Goal: Transaction & Acquisition: Purchase product/service

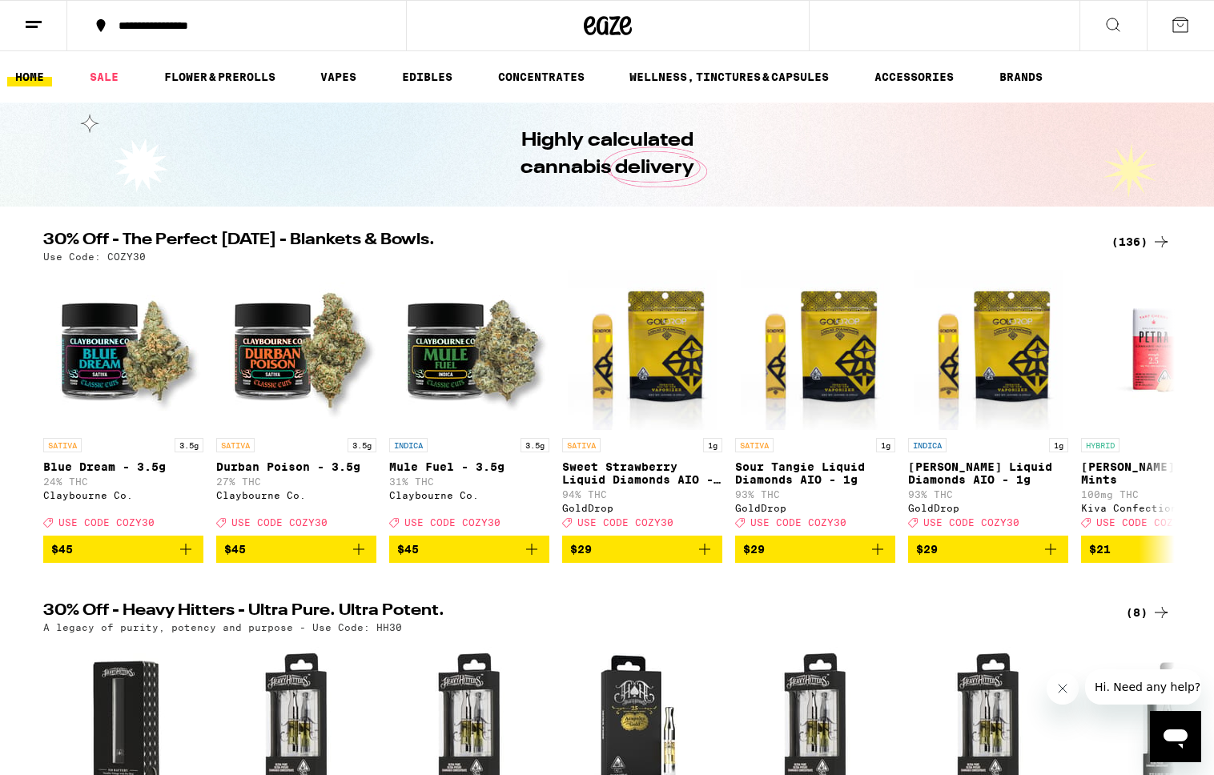
click at [1130, 243] on div "(136)" at bounding box center [1141, 241] width 59 height 19
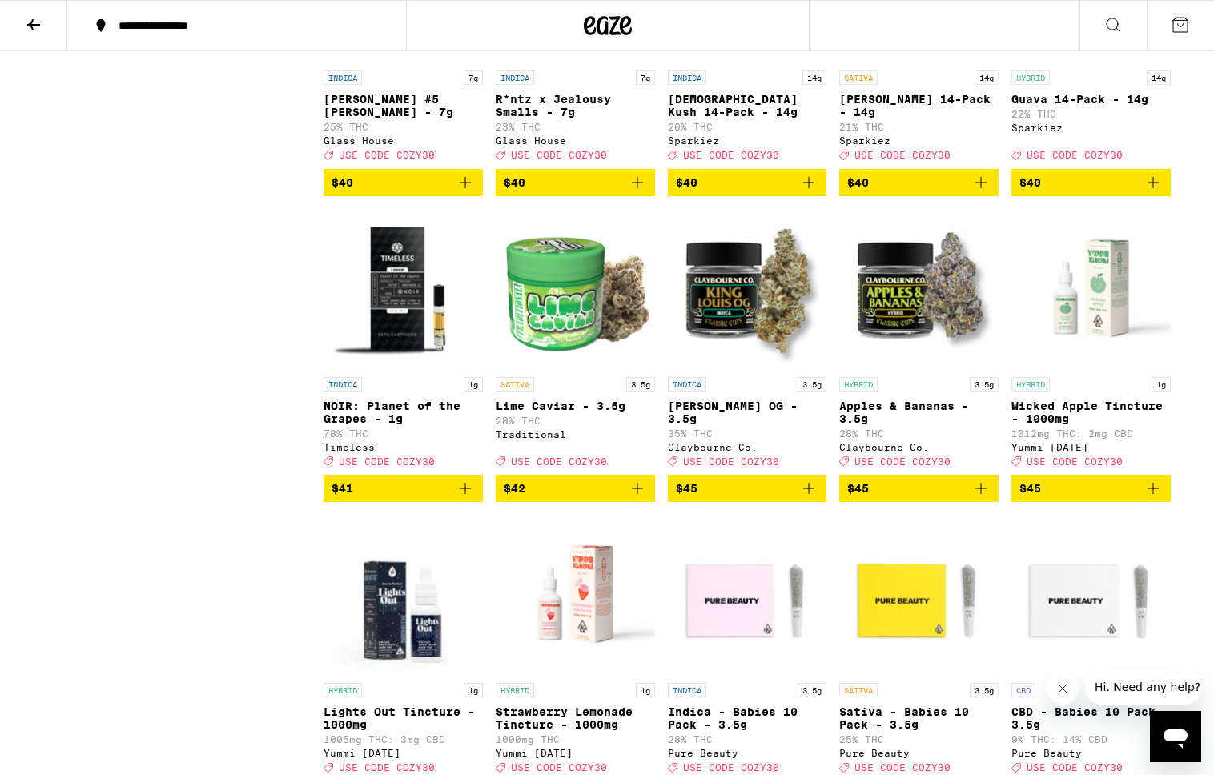
scroll to position [6457, 0]
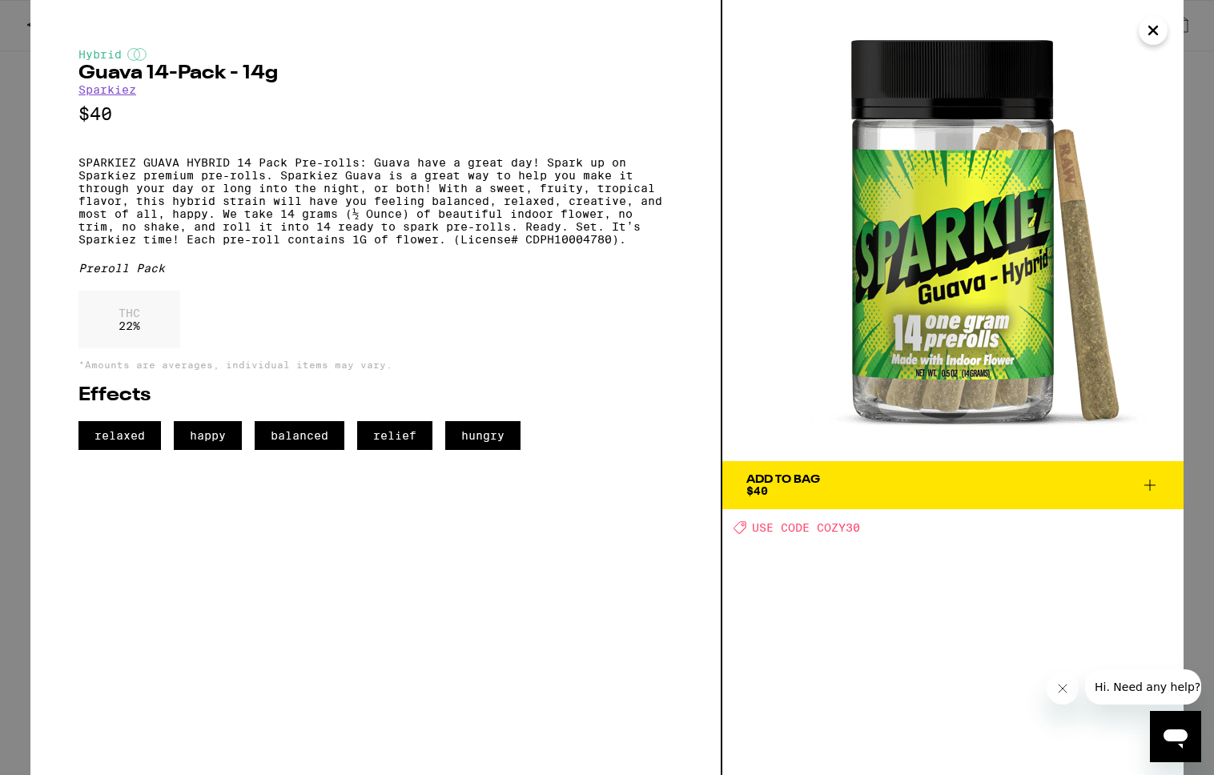
click at [1158, 30] on icon "Close" at bounding box center [1153, 30] width 19 height 24
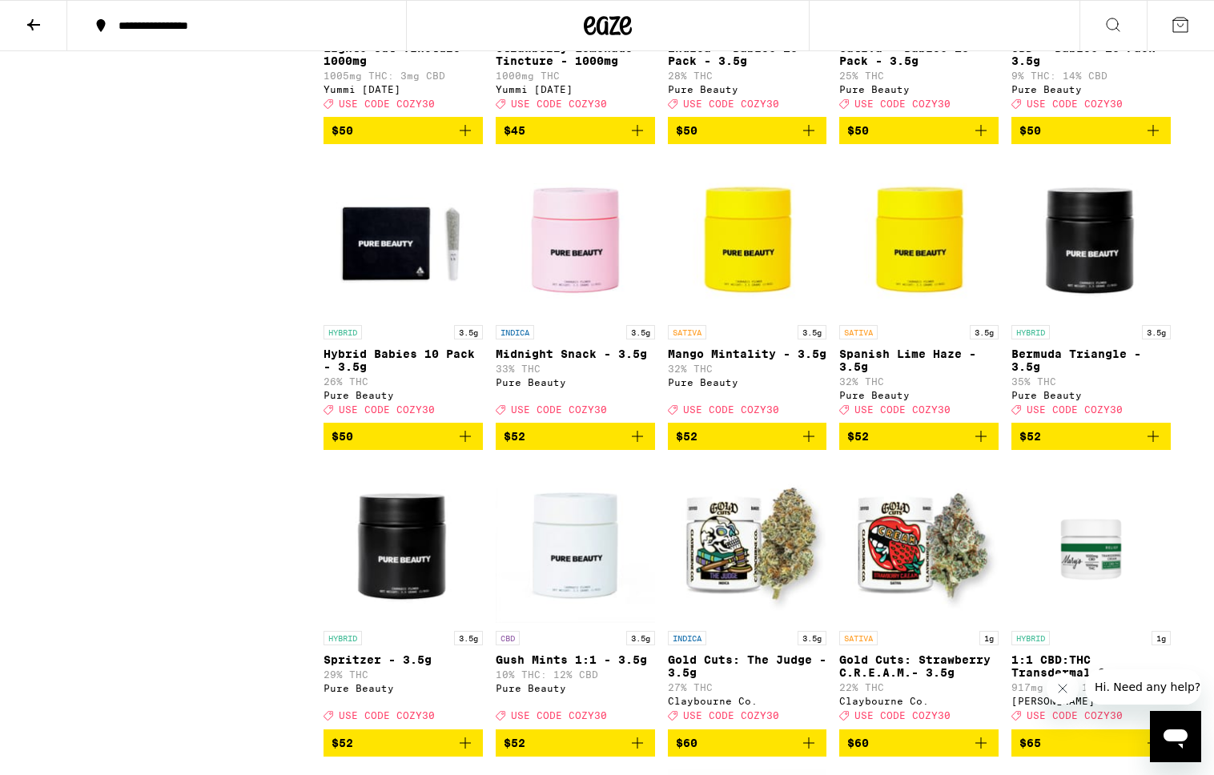
scroll to position [7115, 0]
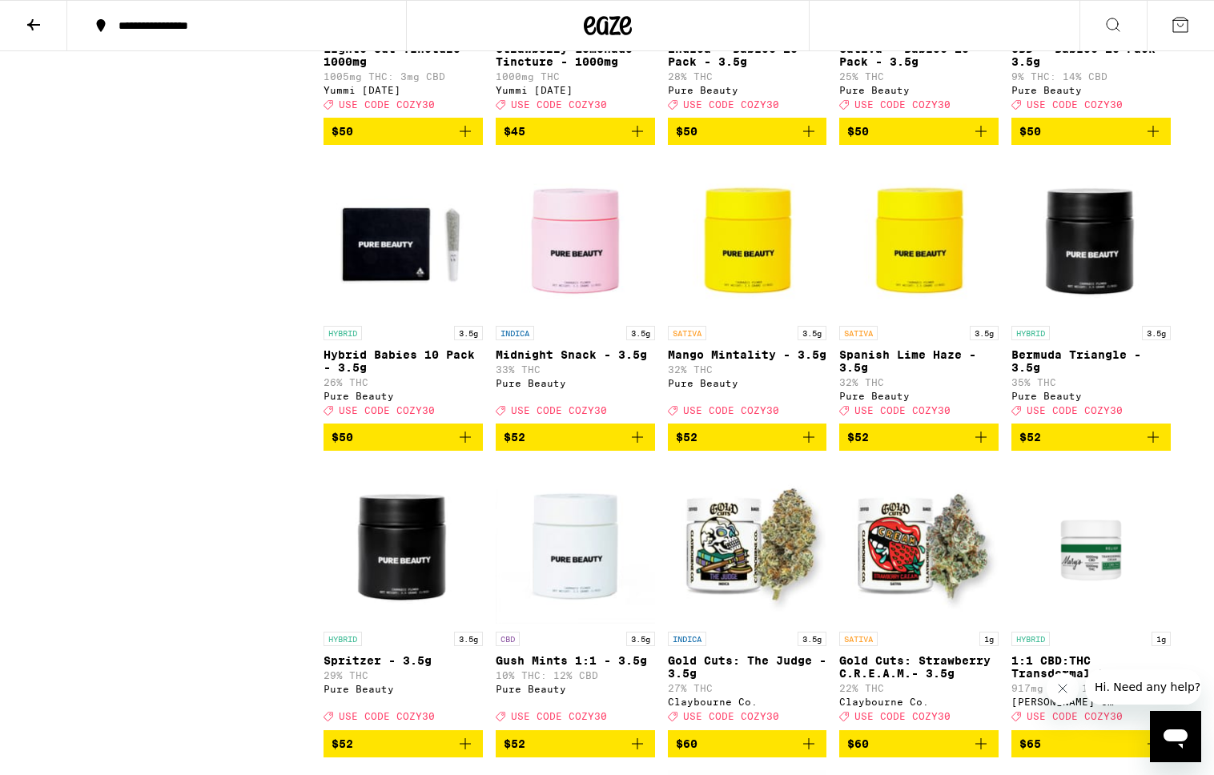
click at [1054, 141] on span "$50" at bounding box center [1091, 131] width 143 height 19
click at [378, 447] on span "$50" at bounding box center [403, 437] width 143 height 19
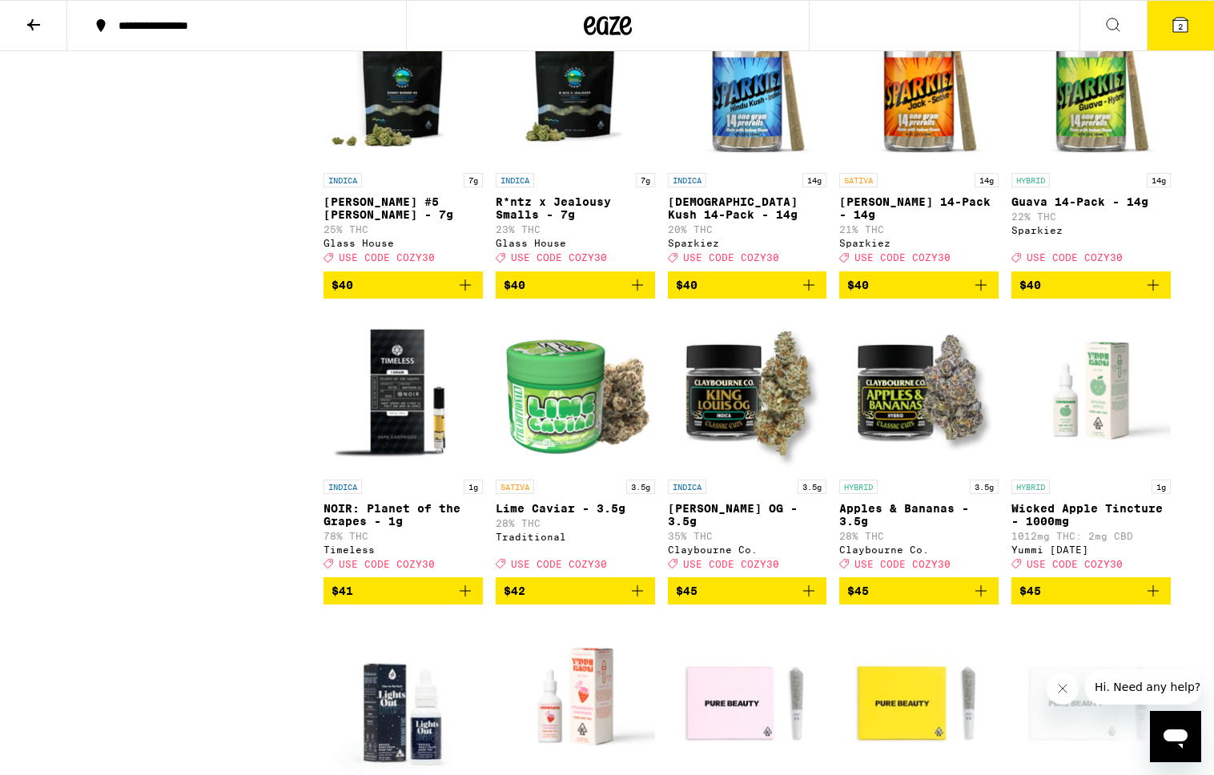
scroll to position [6351, 0]
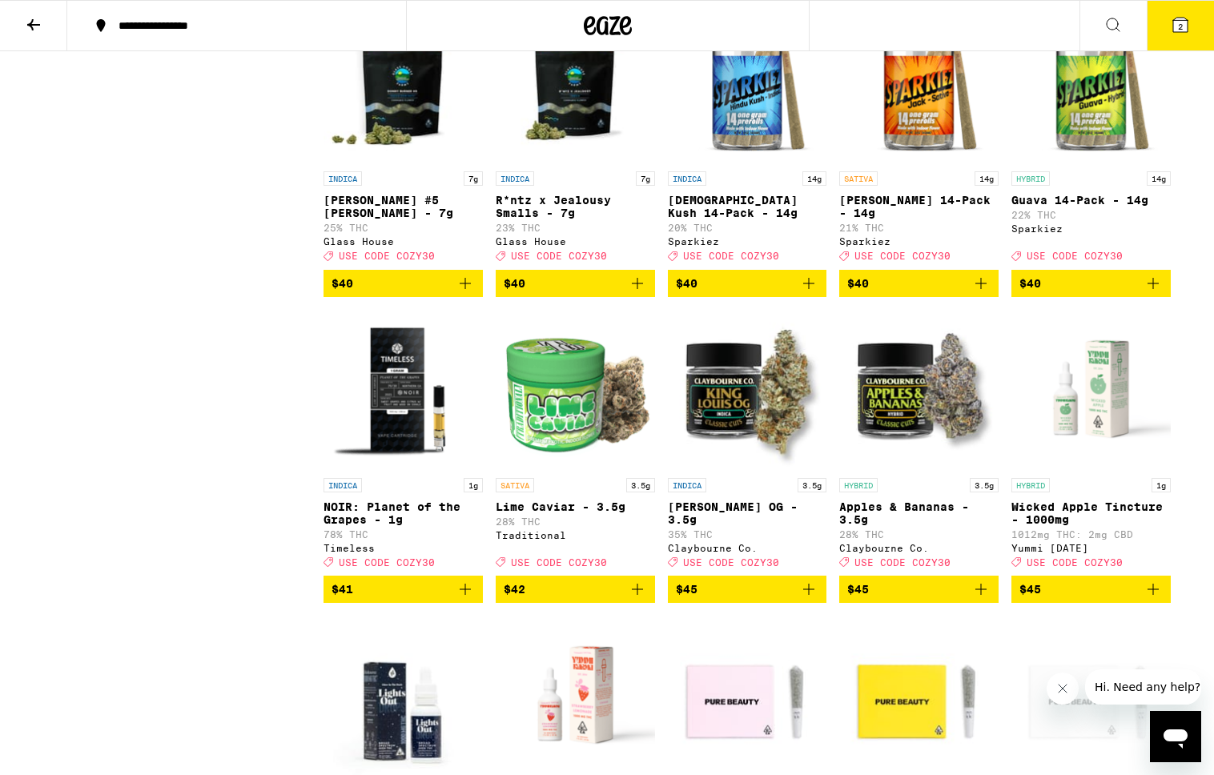
click at [1048, 293] on span "$40" at bounding box center [1091, 283] width 143 height 19
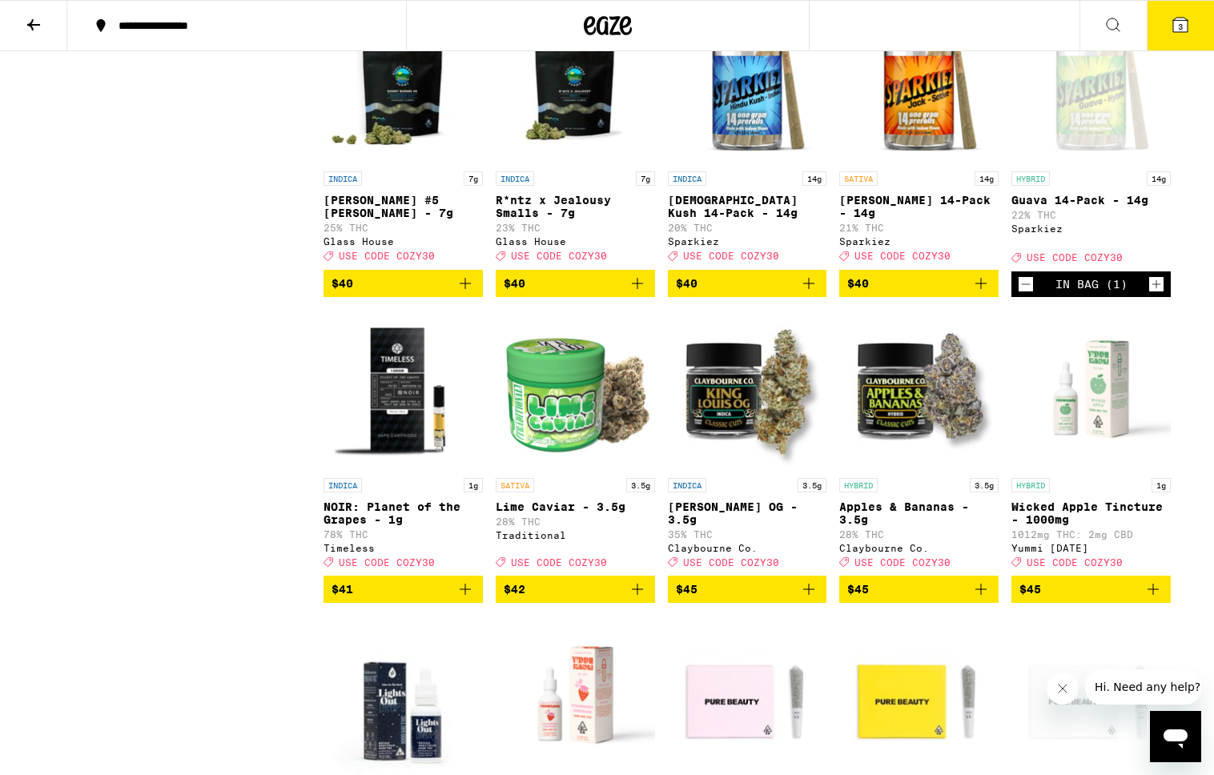
click at [953, 293] on span "$40" at bounding box center [918, 283] width 143 height 19
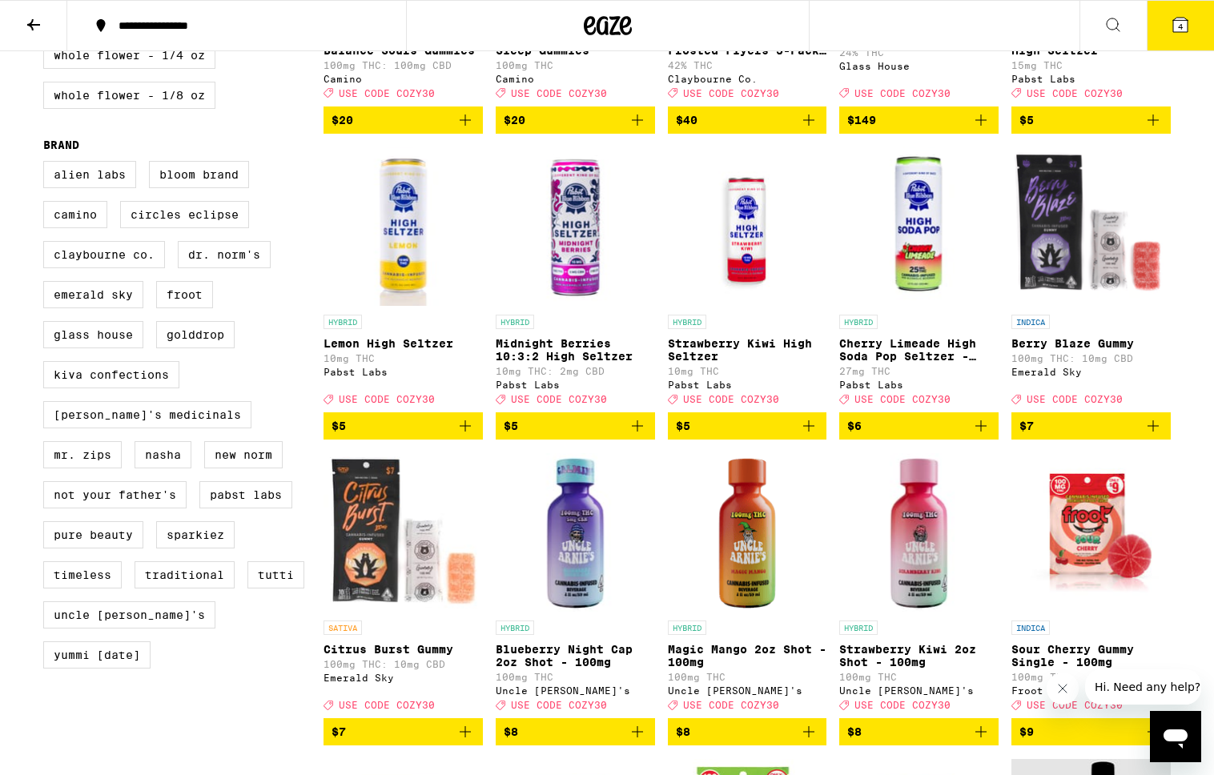
scroll to position [1122, 0]
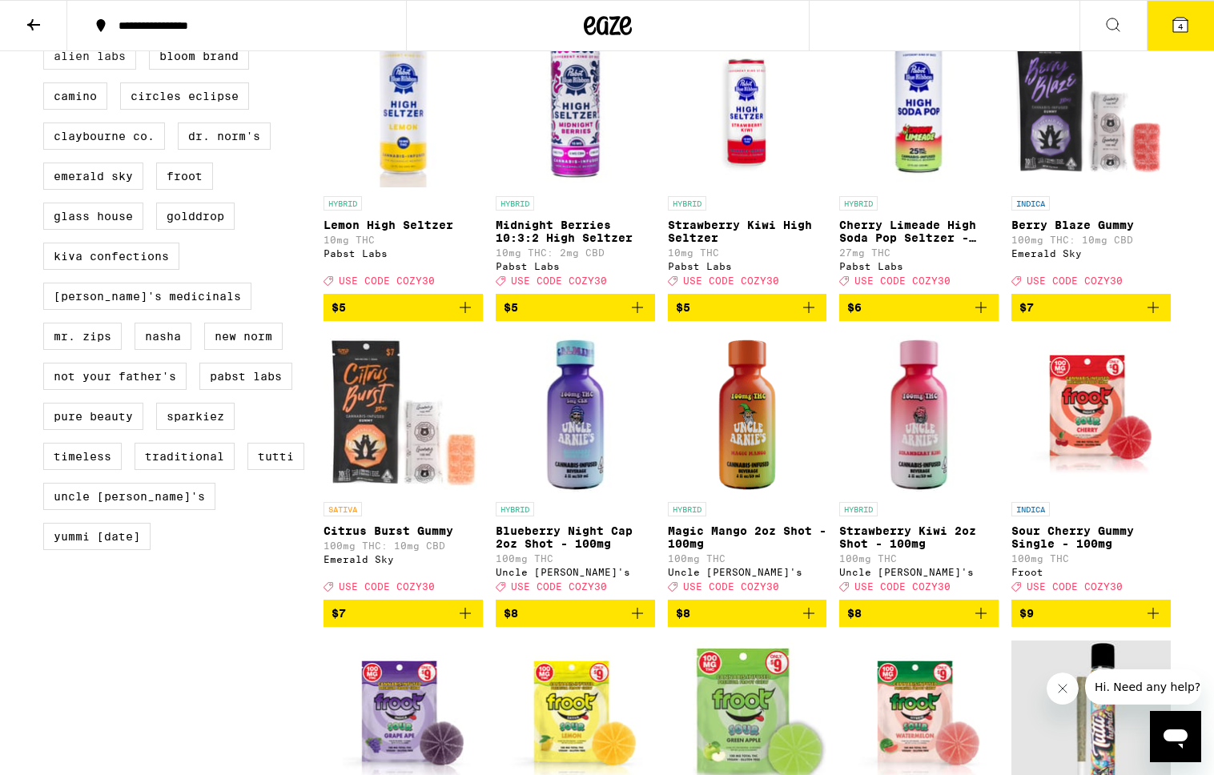
click at [74, 70] on label "Alien Labs" at bounding box center [89, 55] width 93 height 27
click at [47, 46] on input "Alien Labs" at bounding box center [46, 45] width 1 height 1
checkbox input "true"
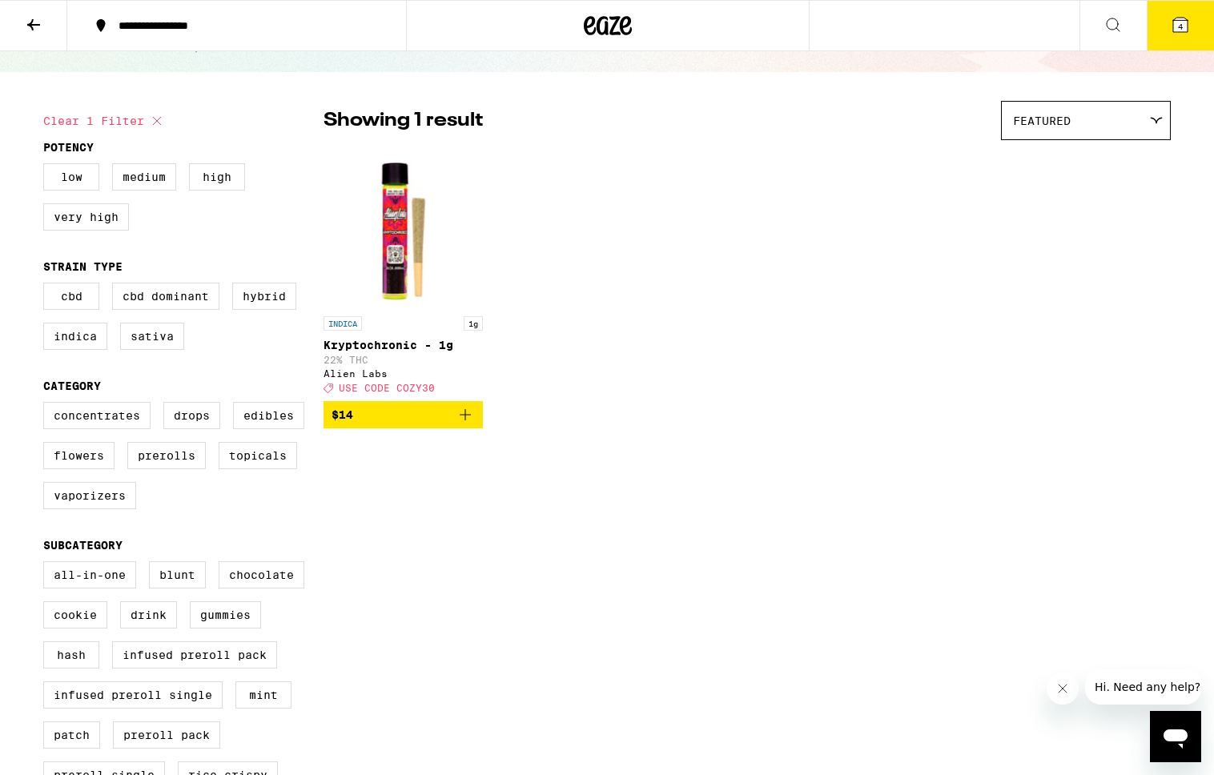
scroll to position [85, 0]
click at [420, 423] on span "$14" at bounding box center [403, 413] width 143 height 19
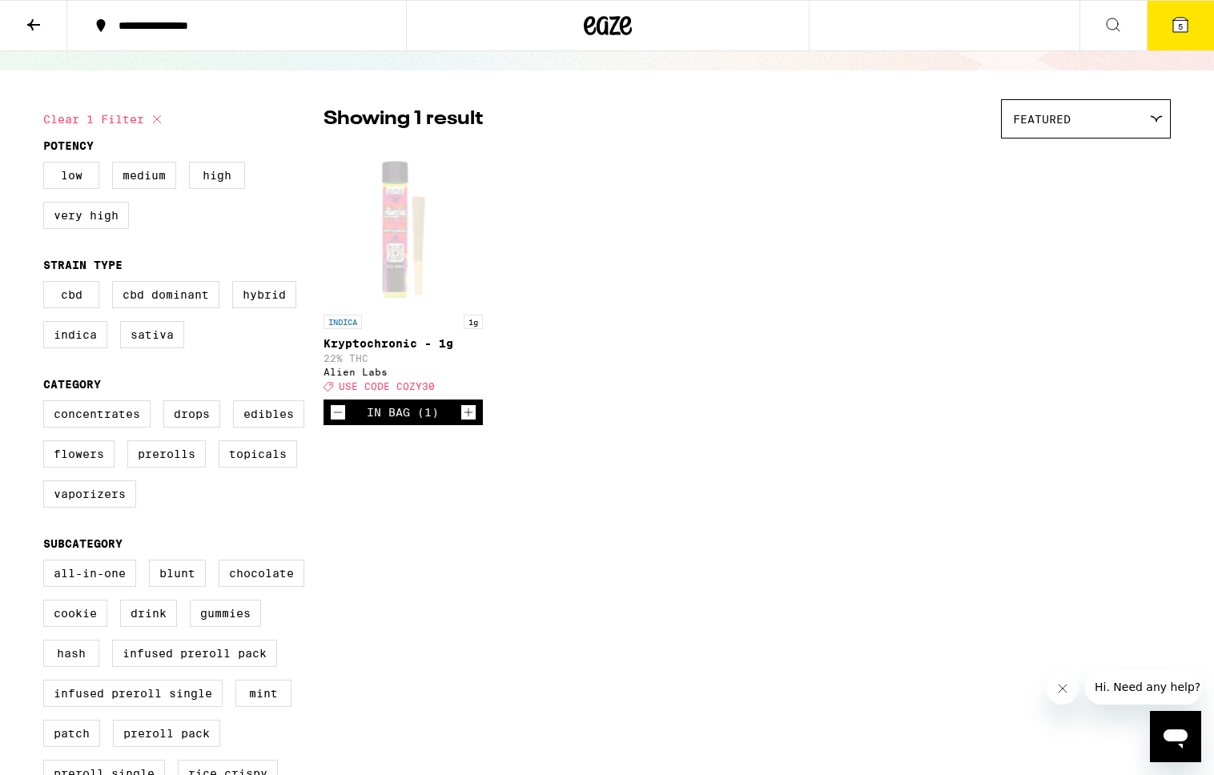
click at [1173, 31] on icon at bounding box center [1180, 24] width 19 height 19
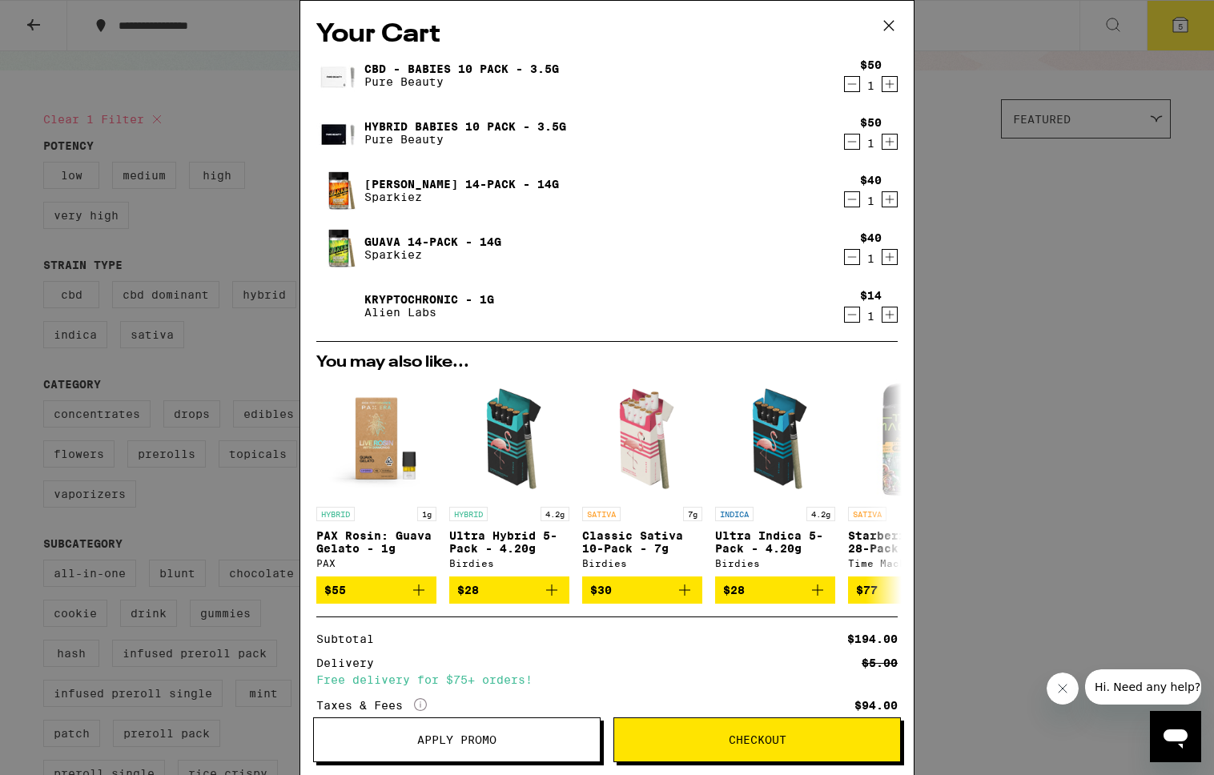
click at [847, 194] on icon "Decrement" at bounding box center [852, 199] width 14 height 19
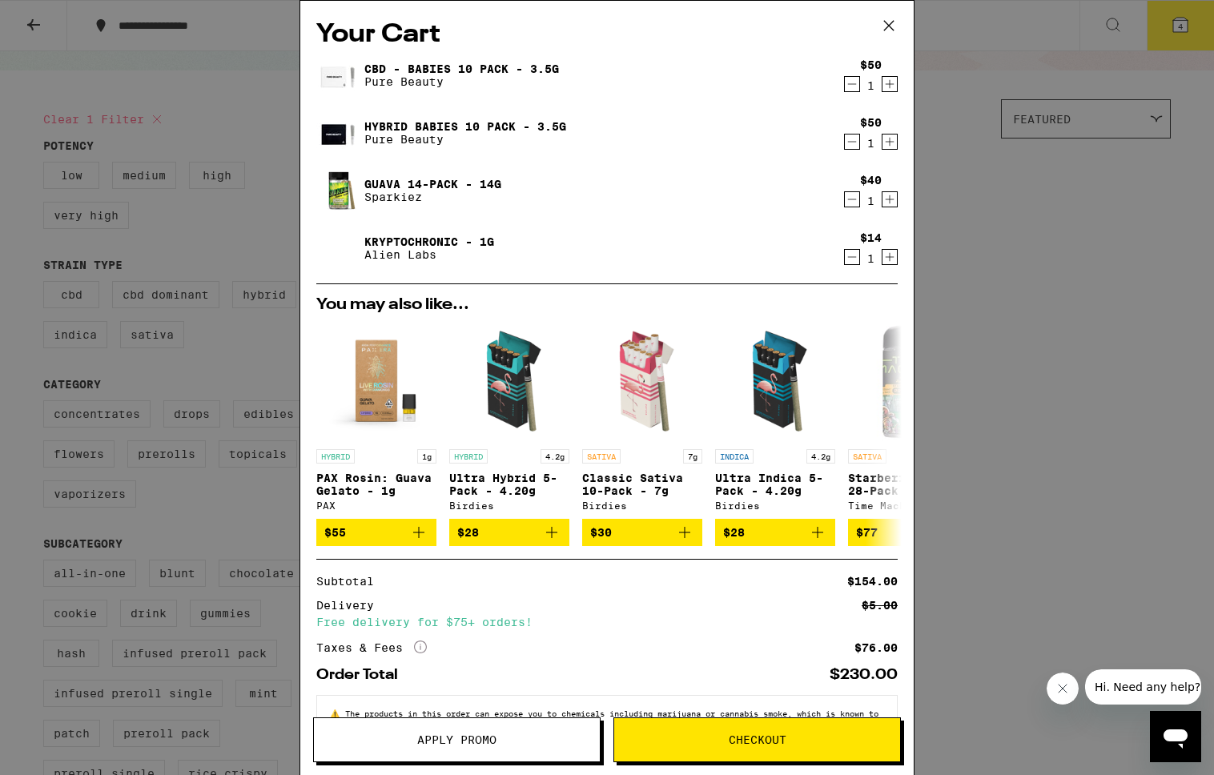
click at [890, 20] on icon at bounding box center [889, 26] width 24 height 24
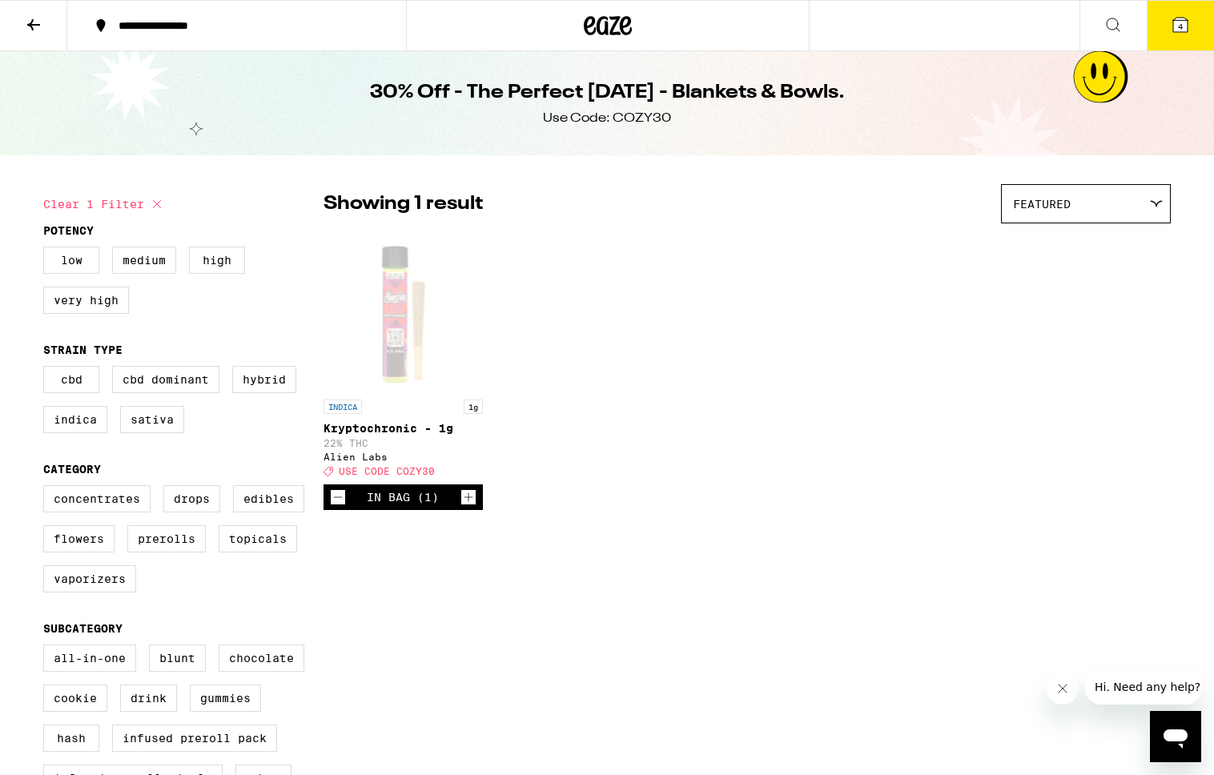
click at [1178, 45] on button "4" at bounding box center [1180, 26] width 67 height 50
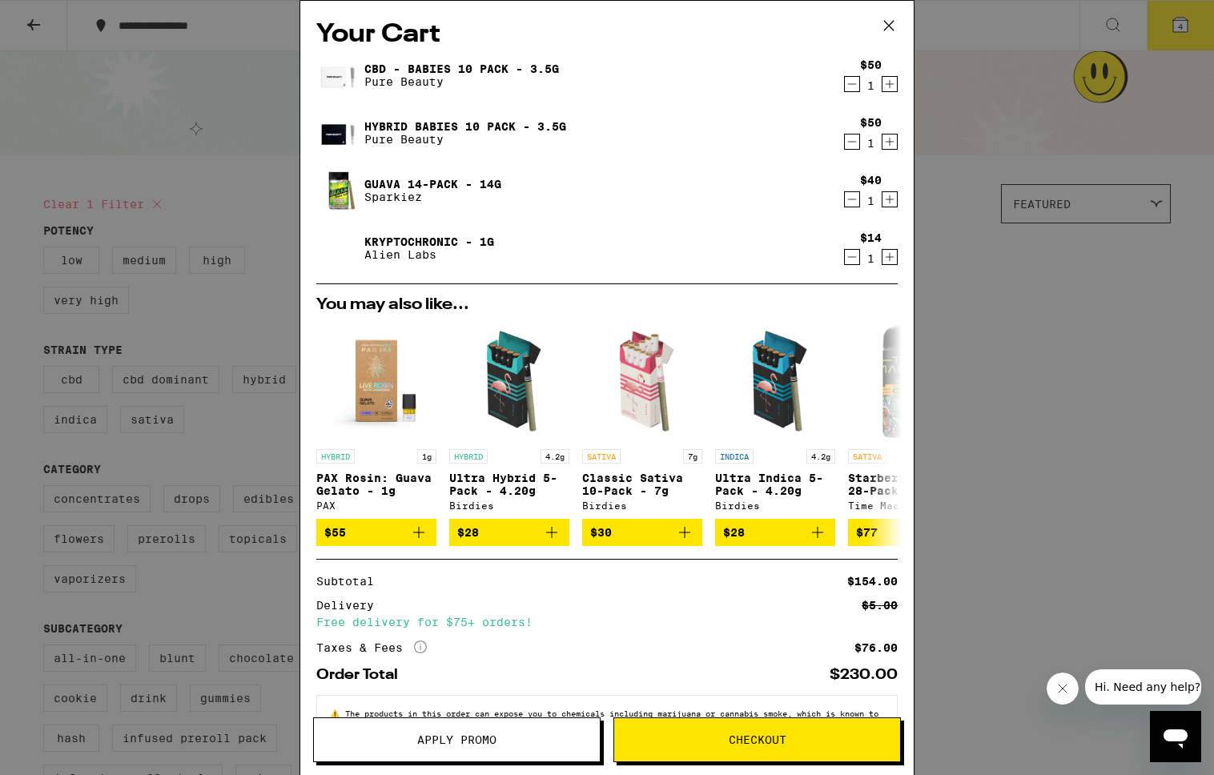
click at [465, 739] on span "Apply Promo" at bounding box center [456, 739] width 79 height 11
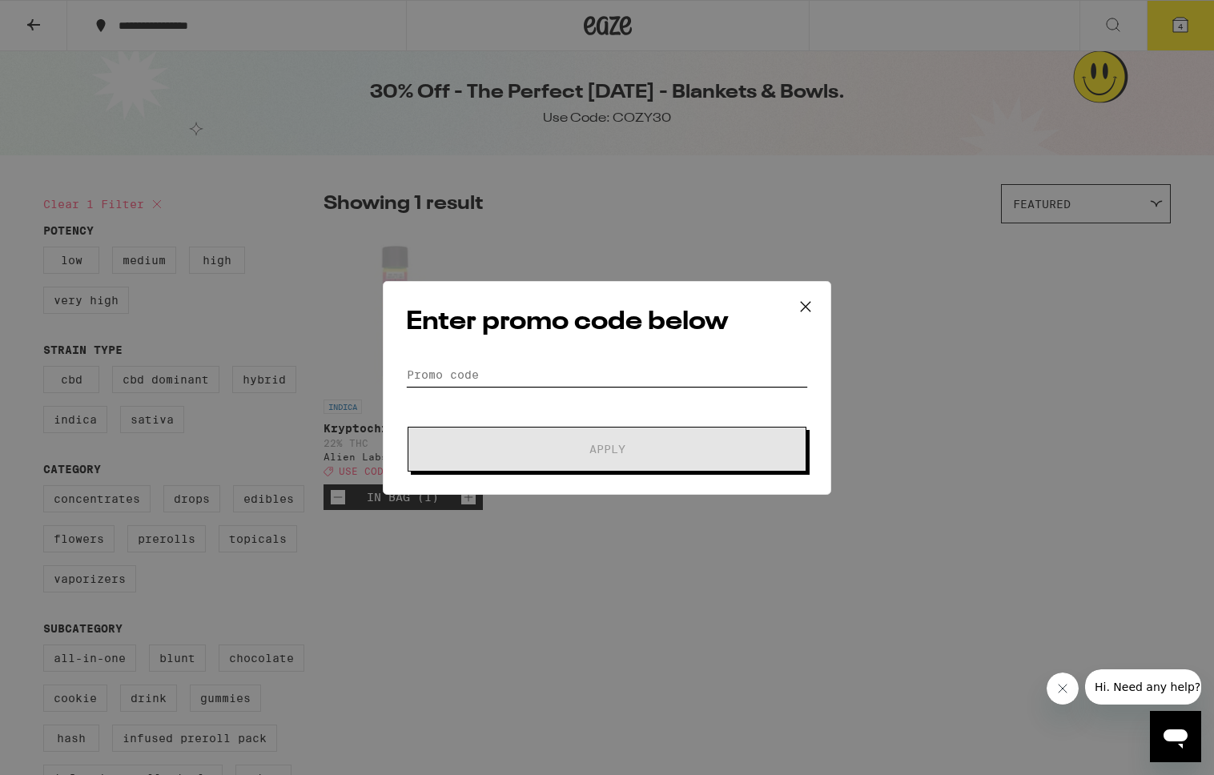
click at [447, 383] on input "Promo Code" at bounding box center [607, 375] width 402 height 24
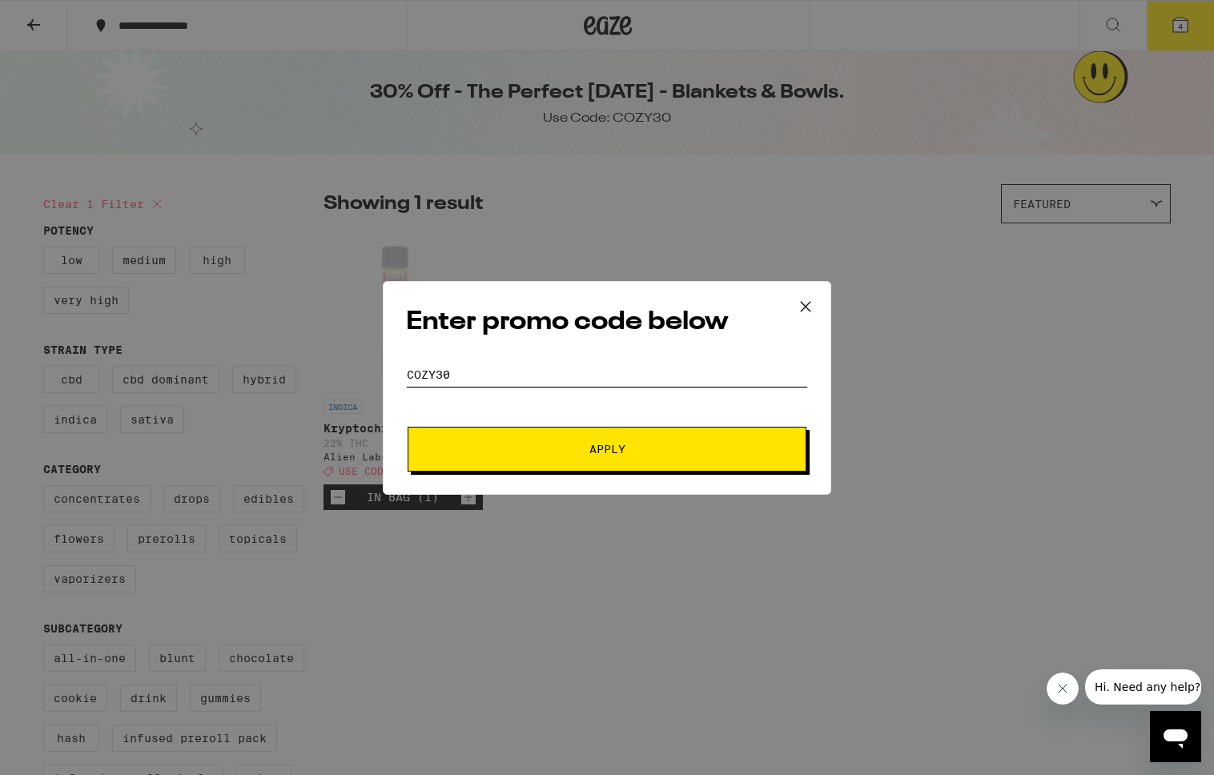
type input "cozy30"
click at [543, 450] on span "Apply" at bounding box center [607, 449] width 288 height 11
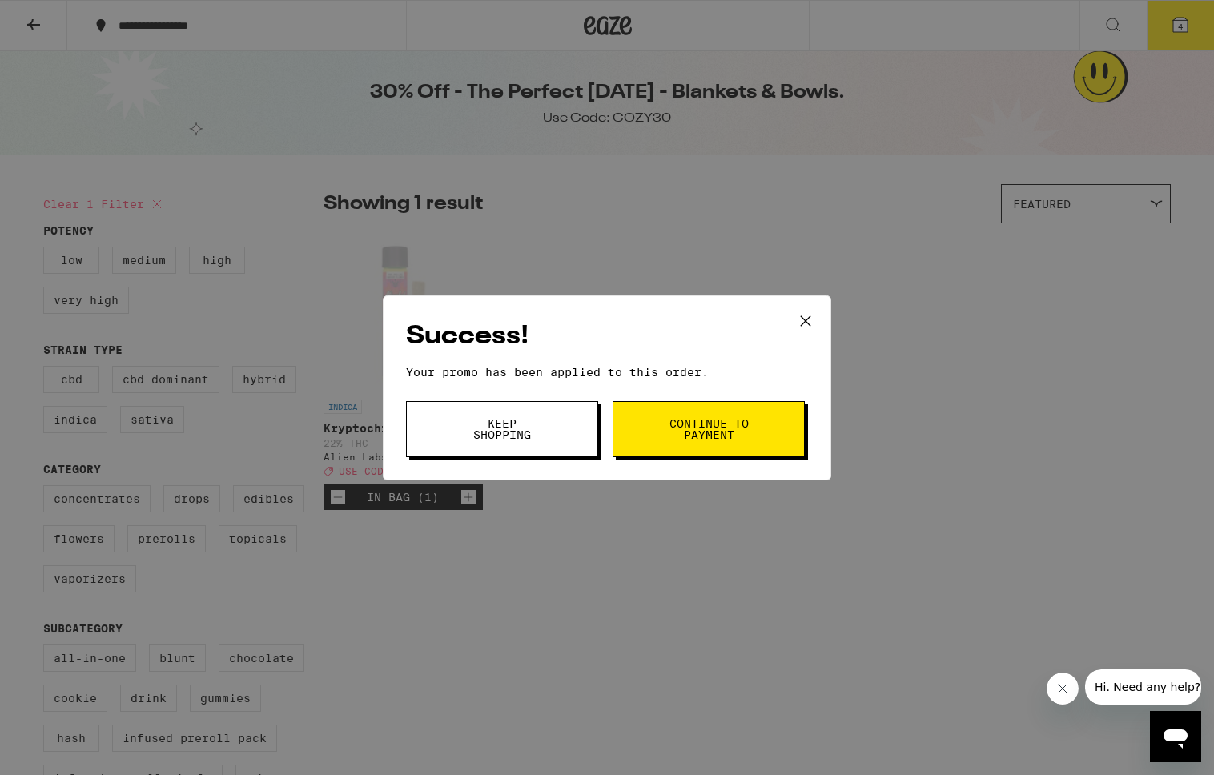
click at [521, 435] on span "Keep Shopping" at bounding box center [502, 429] width 82 height 22
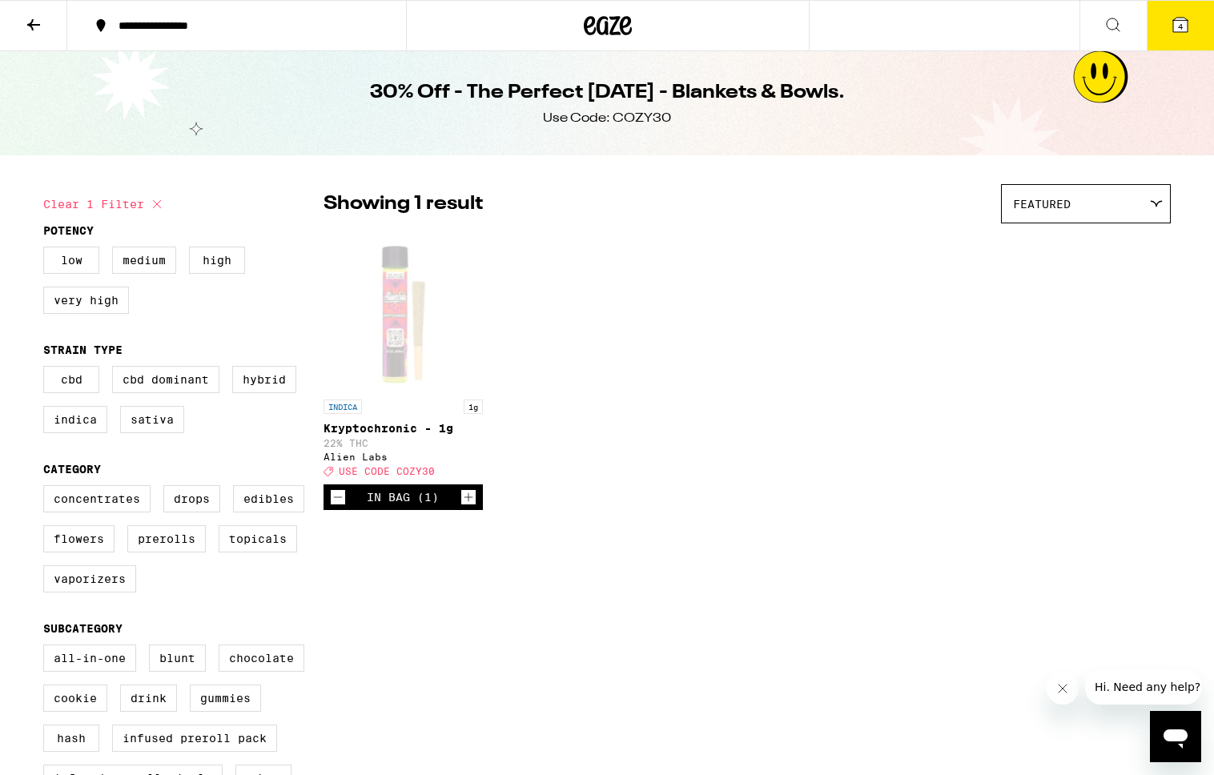
click at [1170, 36] on button "4" at bounding box center [1180, 26] width 67 height 50
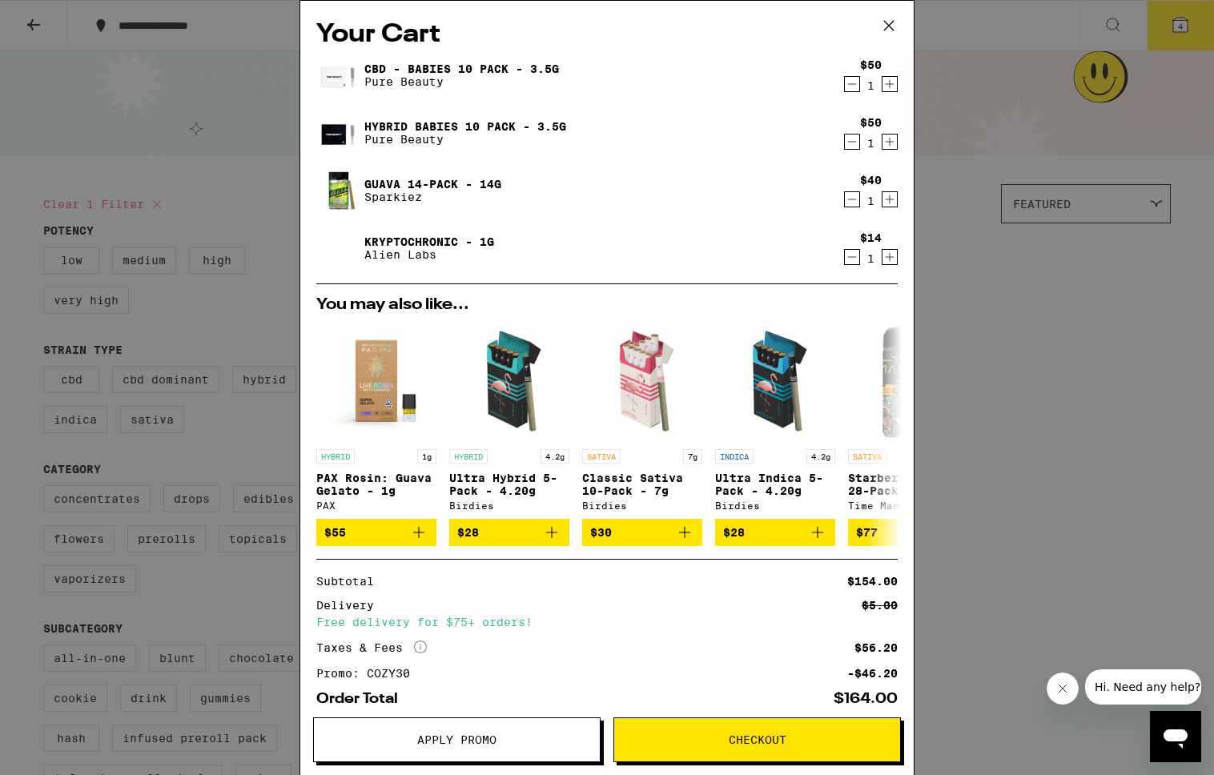
click at [895, 31] on icon at bounding box center [889, 26] width 24 height 24
